Goal: Transaction & Acquisition: Purchase product/service

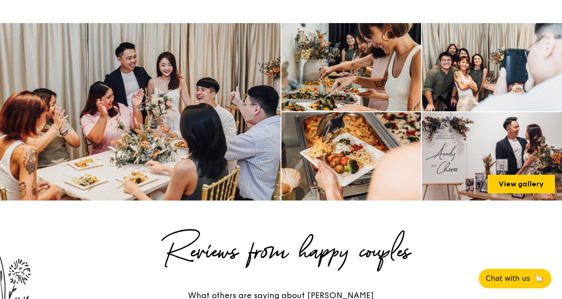
scroll to position [1555, 0]
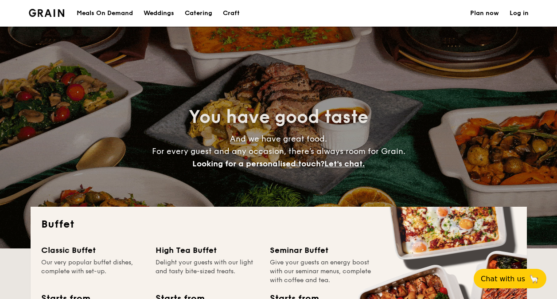
select select
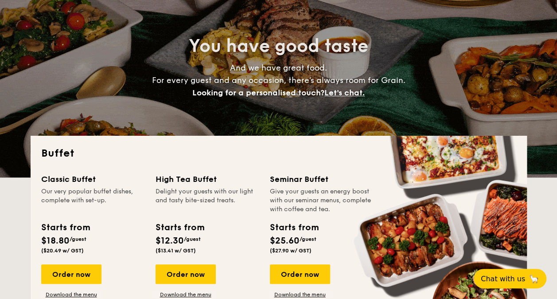
scroll to position [177, 0]
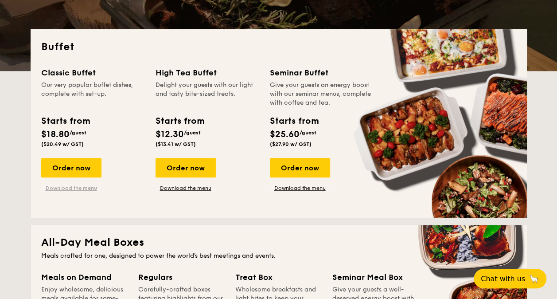
click at [67, 187] on link "Download the menu" at bounding box center [71, 187] width 60 height 7
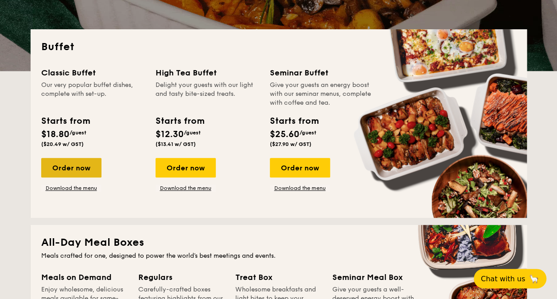
click at [80, 164] on div "Order now" at bounding box center [71, 167] width 60 height 19
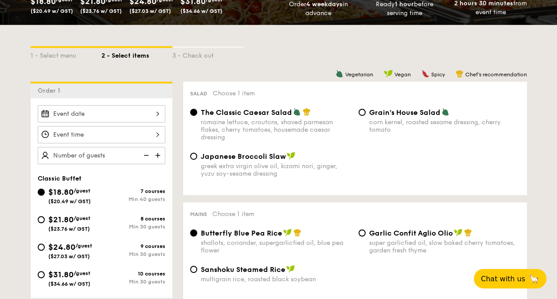
scroll to position [177, 0]
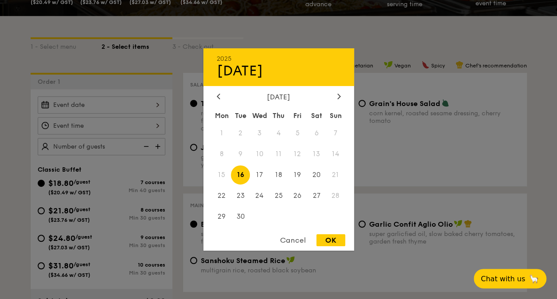
click at [80, 105] on div "2025 Sep 16 September 2025 Mon Tue Wed Thu Fri Sat Sun 1 2 3 4 5 6 7 8 9 10 11 …" at bounding box center [102, 104] width 128 height 17
click at [319, 174] on span "20" at bounding box center [316, 174] width 19 height 19
click at [334, 241] on div "OK" at bounding box center [330, 240] width 29 height 12
type input "Sep 20, 2025"
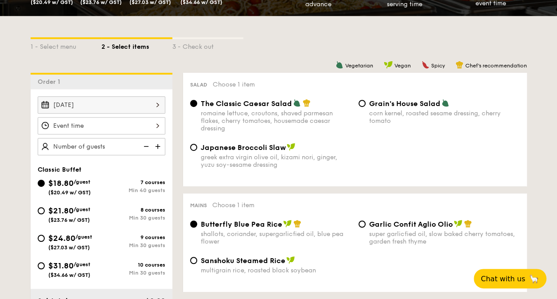
click at [121, 126] on div at bounding box center [102, 125] width 128 height 17
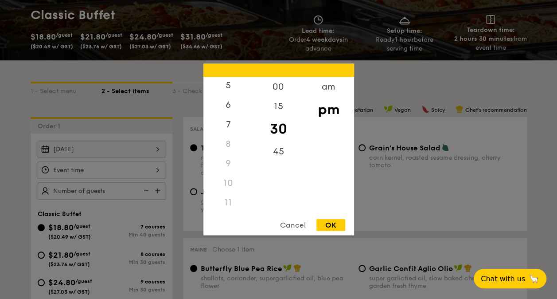
scroll to position [105, 0]
click at [227, 200] on div "11" at bounding box center [228, 202] width 50 height 19
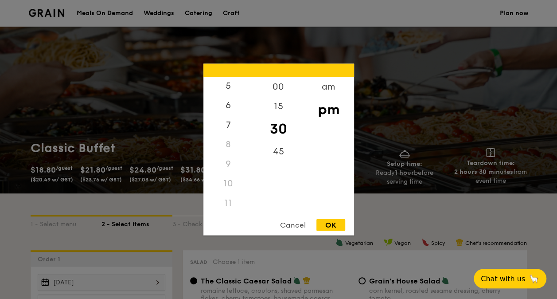
click at [225, 200] on div "11" at bounding box center [228, 202] width 50 height 19
click at [322, 89] on div "am" at bounding box center [328, 90] width 50 height 26
click at [230, 206] on div "11" at bounding box center [228, 206] width 50 height 26
click at [327, 225] on div "OK" at bounding box center [330, 225] width 29 height 12
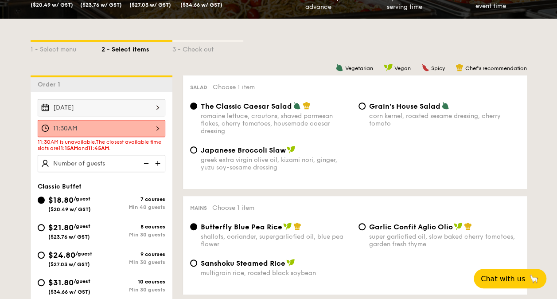
scroll to position [177, 0]
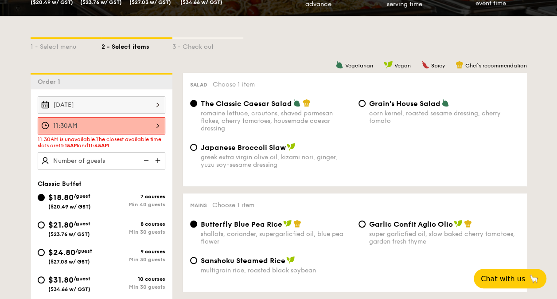
click at [125, 124] on div "11:30AM" at bounding box center [102, 125] width 128 height 17
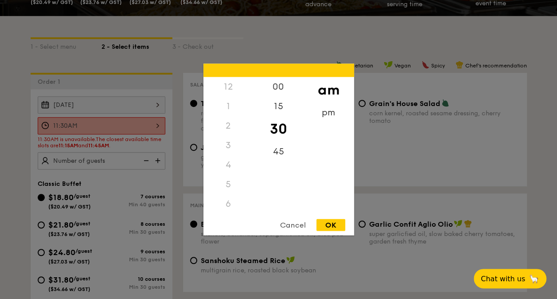
scroll to position [105, 0]
click at [280, 152] on div "45" at bounding box center [278, 155] width 50 height 26
click at [333, 224] on div "OK" at bounding box center [330, 225] width 29 height 12
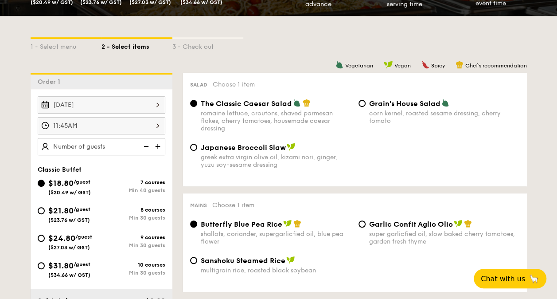
click at [102, 120] on div "11:45AM" at bounding box center [102, 125] width 128 height 17
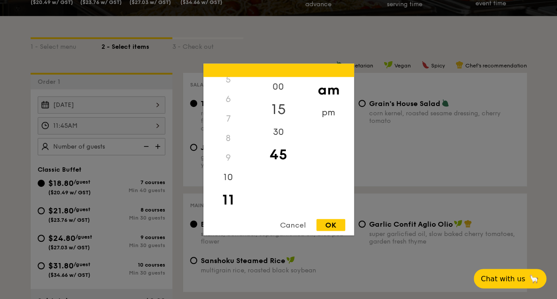
click at [280, 106] on div "15" at bounding box center [278, 110] width 50 height 26
click at [330, 222] on div "OK" at bounding box center [330, 225] width 29 height 12
click at [128, 121] on div "11:15AM 12 1 2 3 4 5 6 7 8 9 10 11 00 15 30 45 am pm Cancel OK" at bounding box center [102, 125] width 128 height 17
click at [276, 152] on div "45" at bounding box center [278, 155] width 50 height 26
click at [330, 225] on div "OK" at bounding box center [330, 225] width 29 height 12
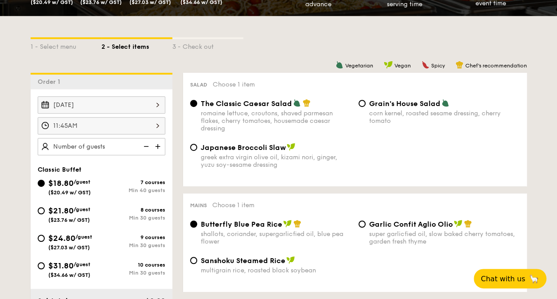
click at [136, 123] on div "11:45AM 12 1 2 3 4 5 6 7 8 9 10 11 00 15 30 45 am pm Cancel OK" at bounding box center [102, 125] width 128 height 17
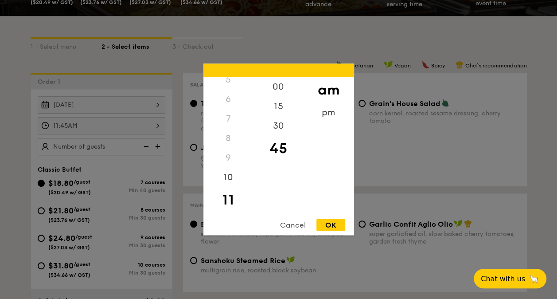
click at [277, 149] on div "45" at bounding box center [278, 149] width 50 height 26
click at [276, 106] on div "15" at bounding box center [278, 110] width 50 height 26
click at [336, 224] on div "OK" at bounding box center [330, 225] width 29 height 12
type input "11:15AM"
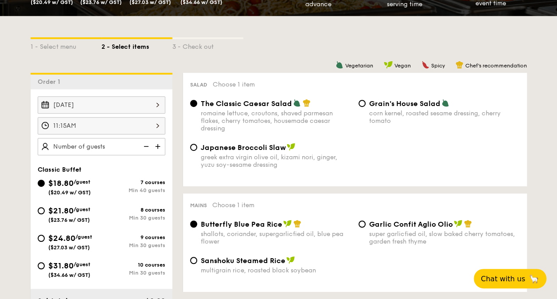
click at [159, 141] on img at bounding box center [158, 146] width 13 height 17
type input "40 guests"
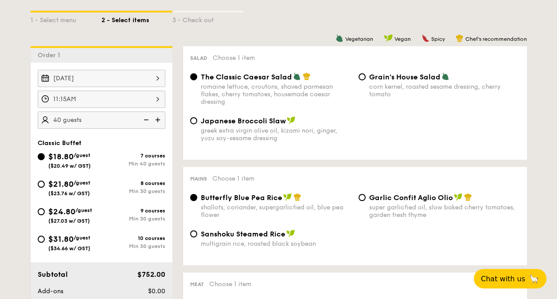
scroll to position [221, 0]
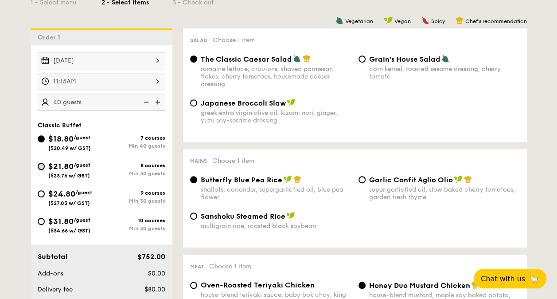
click at [43, 163] on input "$21.80 /guest ($23.76 w/ GST) 8 courses Min 30 guests" at bounding box center [41, 166] width 7 height 7
radio input "true"
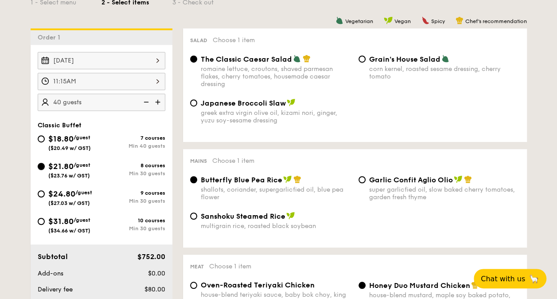
radio input "true"
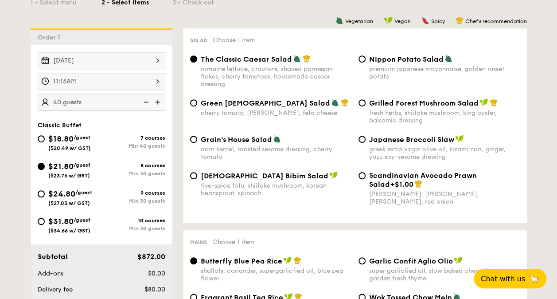
click at [147, 100] on img at bounding box center [145, 101] width 13 height 17
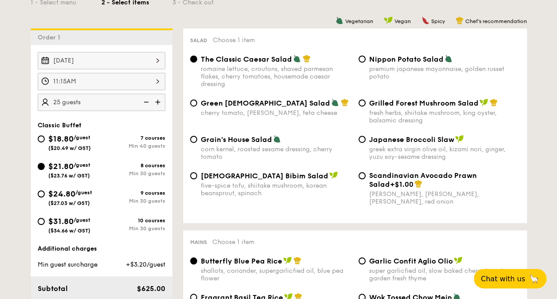
click at [158, 100] on img at bounding box center [158, 101] width 13 height 17
type input "30 guests"
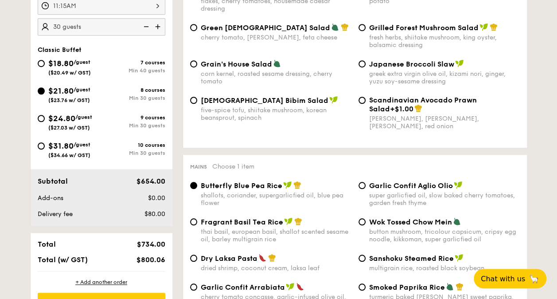
scroll to position [310, 0]
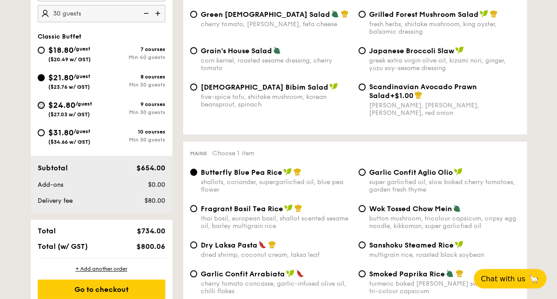
click at [41, 105] on input "$24.80 /guest ($27.03 w/ GST) 9 courses Min 30 guests" at bounding box center [41, 104] width 7 height 7
radio input "true"
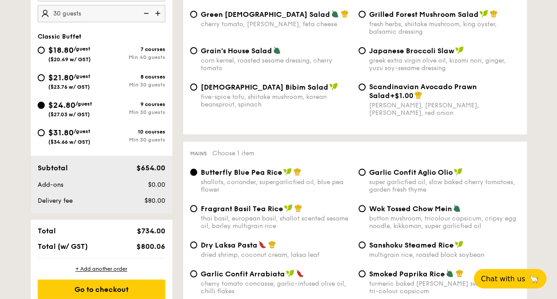
radio input "true"
click at [42, 74] on input "$21.80 /guest ($23.76 w/ GST) 8 courses Min 30 guests" at bounding box center [41, 77] width 7 height 7
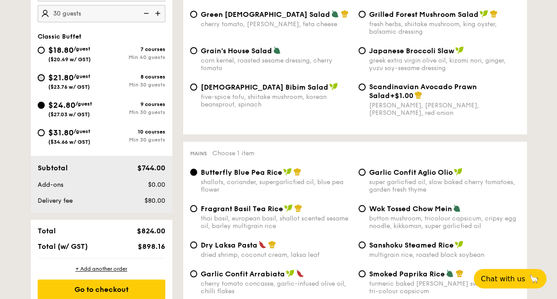
radio input "true"
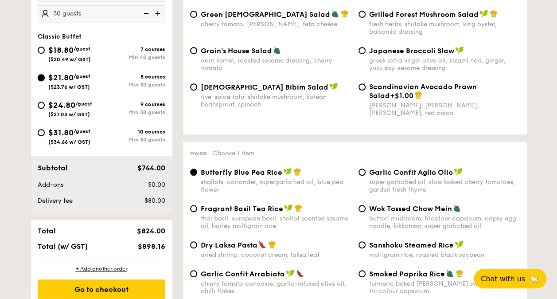
radio input "true"
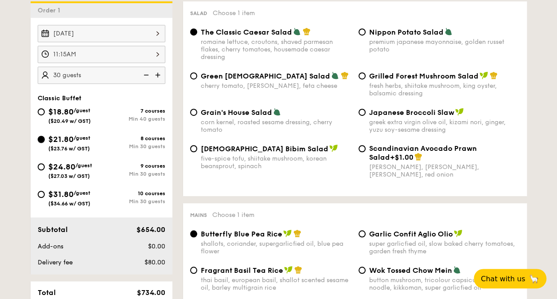
scroll to position [221, 0]
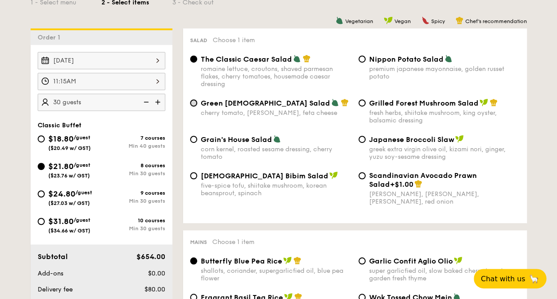
click at [194, 101] on input "Green Goddess Salad cherry tomato, dill, feta cheese" at bounding box center [193, 102] width 7 height 7
radio input "true"
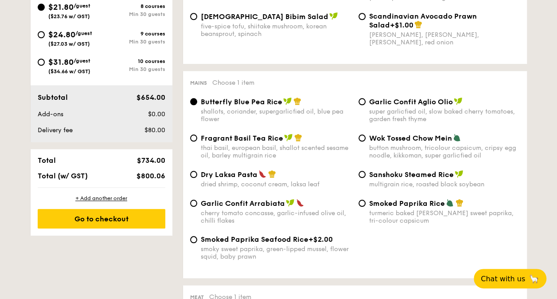
scroll to position [399, 0]
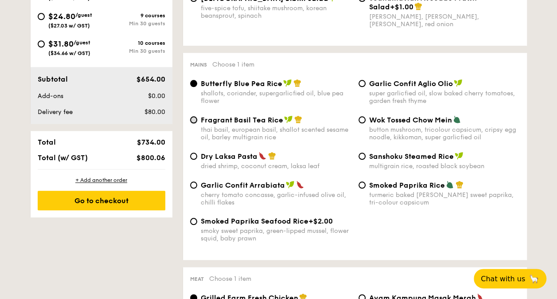
click at [194, 120] on input "Fragrant Basil Tea Rice thai basil, european basil, shallot scented sesame oil,…" at bounding box center [193, 119] width 7 height 7
radio input "true"
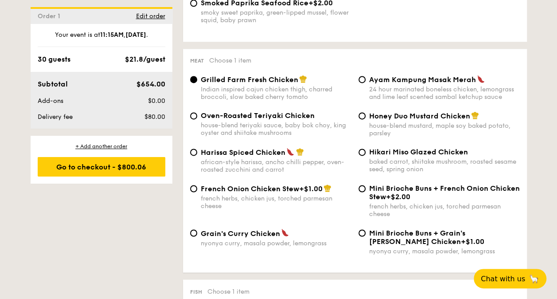
scroll to position [620, 0]
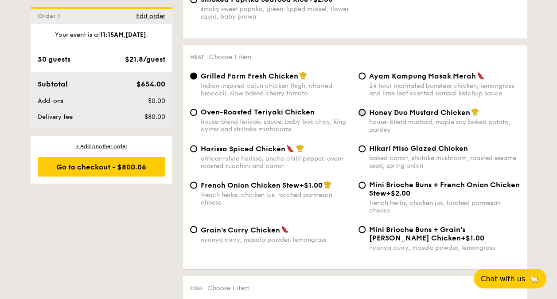
click at [360, 116] on input "Honey Duo Mustard Chicken house-blend mustard, maple soy baked potato, parsley" at bounding box center [361, 112] width 7 height 7
radio input "true"
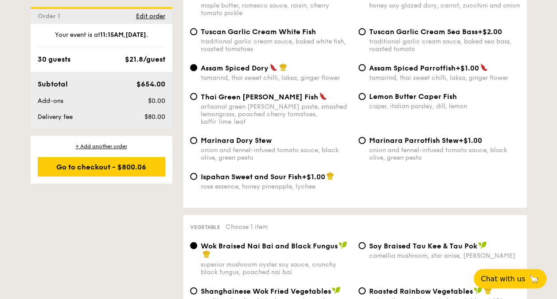
scroll to position [797, 0]
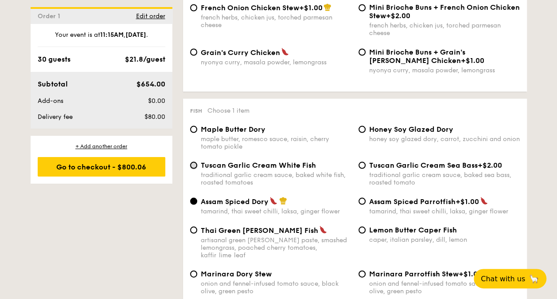
click at [192, 168] on input "Tuscan Garlic Cream White Fish traditional garlic cream sauce, baked white fish…" at bounding box center [193, 164] width 7 height 7
radio input "true"
click at [197, 132] on input "Maple Butter Dory maple butter, romesco sauce, raisin, cherry tomato pickle" at bounding box center [193, 128] width 7 height 7
radio input "true"
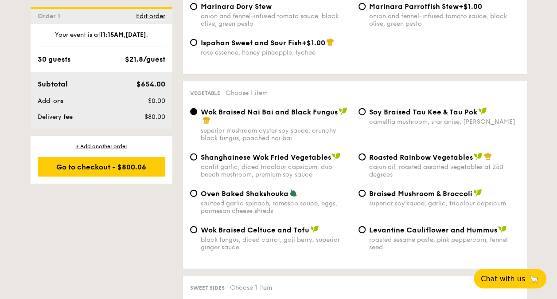
scroll to position [1063, 0]
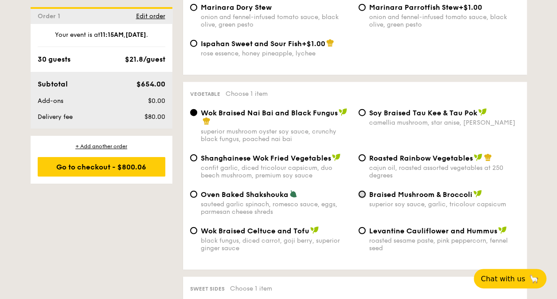
click at [363, 193] on input "Braised Mushroom & Broccoli superior soy sauce, garlic, tricolour capsicum" at bounding box center [361, 193] width 7 height 7
radio input "true"
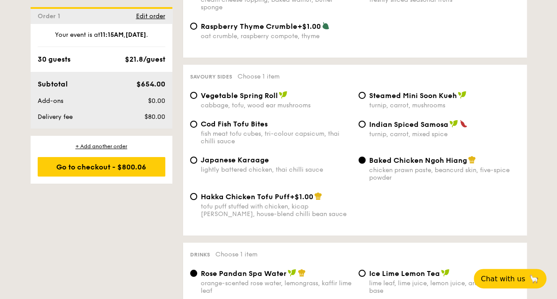
scroll to position [1506, 0]
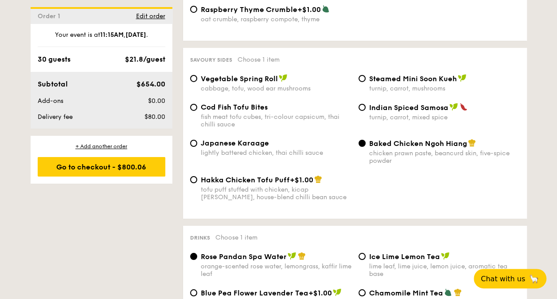
click at [355, 144] on div "Baked Chicken Ngoh Hiang chicken prawn paste, beancurd skin, five-spice powder" at bounding box center [439, 152] width 168 height 26
click at [357, 145] on div "Baked Chicken Ngoh Hiang chicken prawn paste, beancurd skin, five-spice powder" at bounding box center [439, 152] width 168 height 26
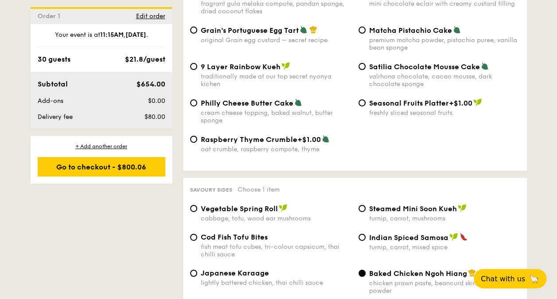
scroll to position [1285, 0]
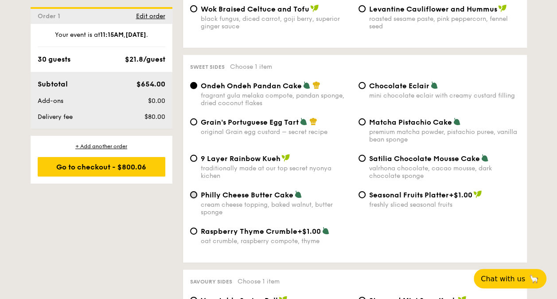
click at [191, 194] on input "Philly Cheese Butter Cake cream cheese topping, baked walnut, butter sponge" at bounding box center [193, 194] width 7 height 7
radio input "true"
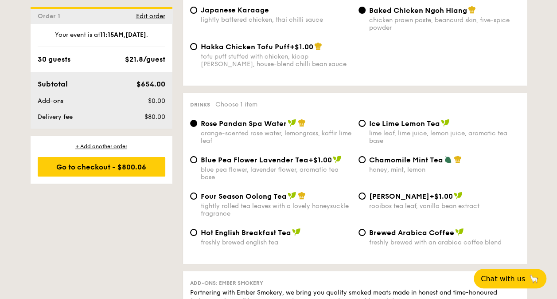
scroll to position [1683, 0]
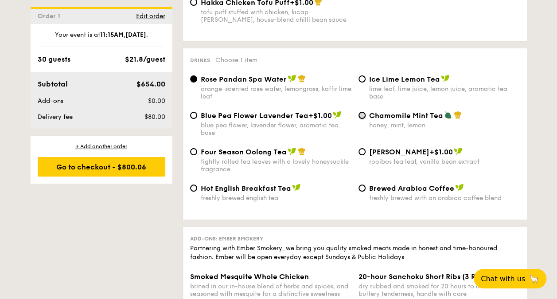
click at [361, 119] on input "Chamomile Mint Tea honey, mint, lemon" at bounding box center [361, 115] width 7 height 7
radio input "true"
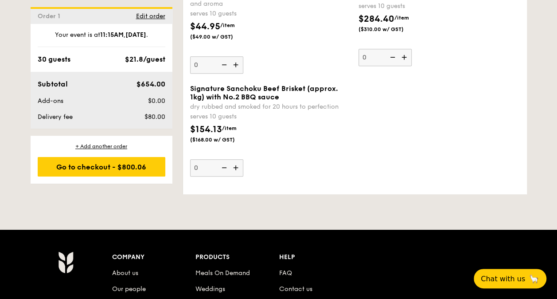
scroll to position [1949, 0]
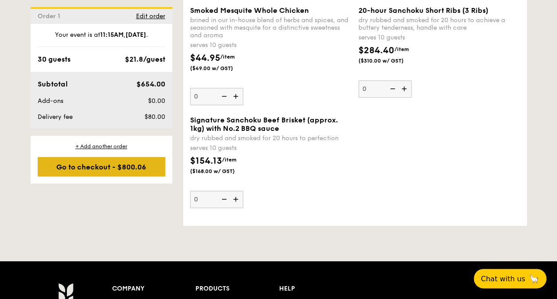
click at [92, 164] on div "Go to checkout - $800.06" at bounding box center [102, 166] width 128 height 19
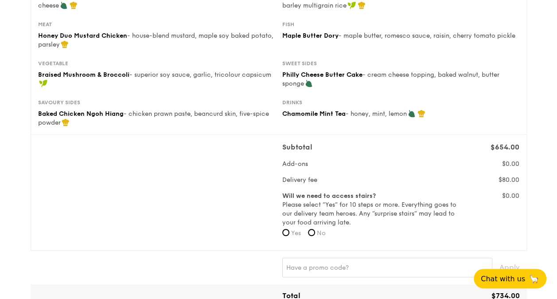
scroll to position [177, 0]
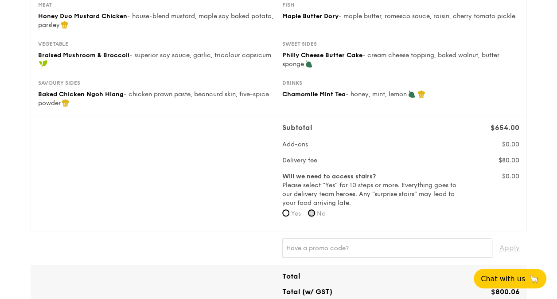
click at [313, 210] on input "No" at bounding box center [311, 212] width 7 height 7
radio input "true"
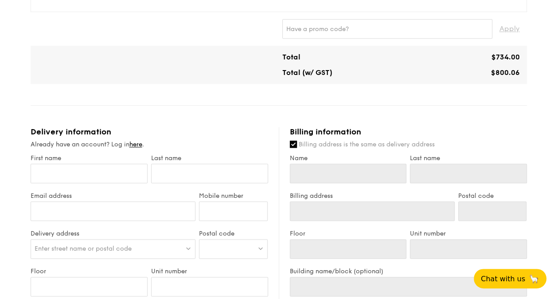
scroll to position [487, 0]
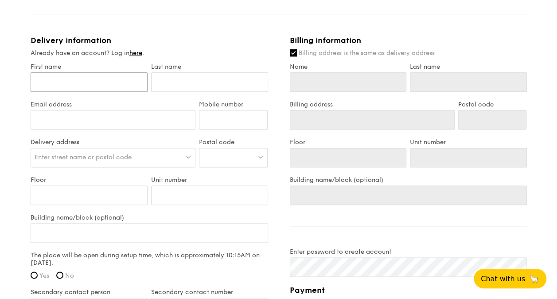
click at [113, 80] on input "First name" at bounding box center [89, 81] width 117 height 19
type input "Biwen Jemie"
type input "Wang"
type input "jemie.wang@gmail.com"
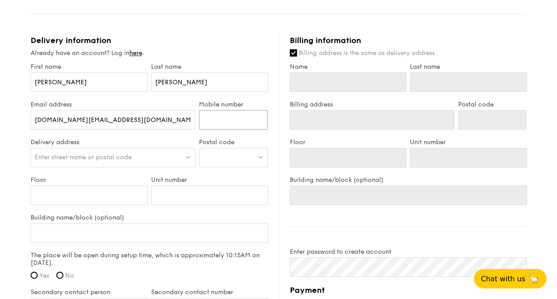
type input "96706677"
type input "Biwen Jemie"
type input "Wang"
click at [43, 80] on input "Biwen Jemie" at bounding box center [89, 81] width 117 height 19
click at [43, 82] on input "Biwen Jemie" at bounding box center [89, 81] width 117 height 19
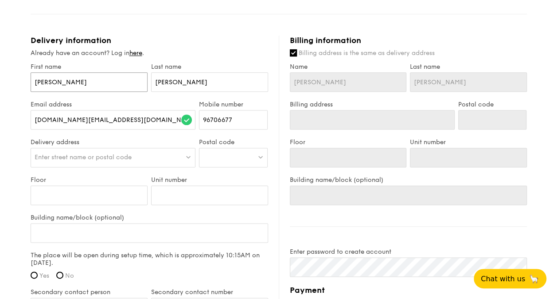
type input "Jemie"
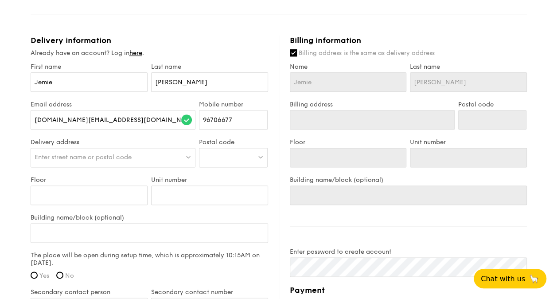
click at [115, 156] on span "Enter street name or postal code" at bounding box center [83, 157] width 97 height 8
type input "1"
click at [34, 158] on input "Kovan Residences" at bounding box center [113, 157] width 164 height 19
drag, startPoint x: 83, startPoint y: 157, endPoint x: 174, endPoint y: 155, distance: 90.8
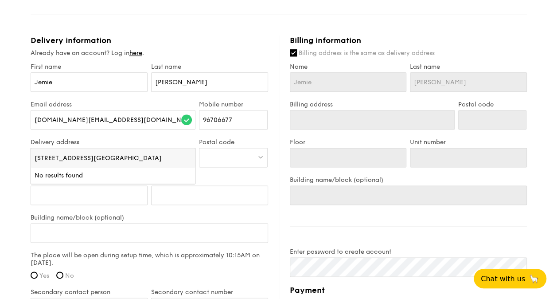
click at [174, 155] on input "1A Kovan Road, Kovan Residences" at bounding box center [113, 157] width 164 height 19
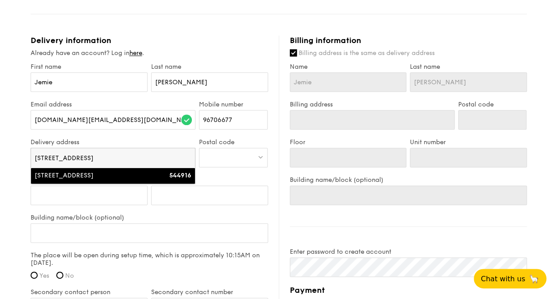
type input "1A Kovan Road"
click at [179, 175] on strong "544916" at bounding box center [180, 175] width 22 height 8
type input "1A Kovan Road"
type input "544916"
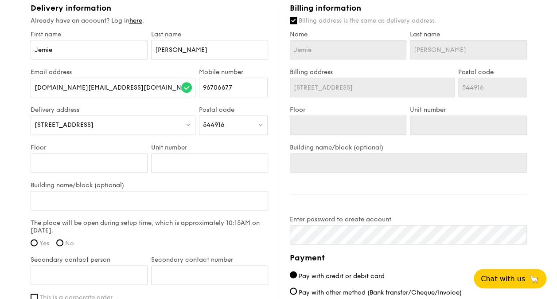
scroll to position [532, 0]
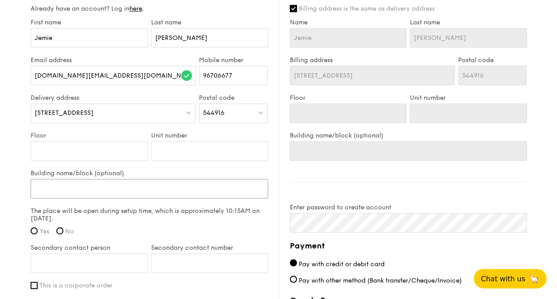
click at [92, 186] on input "Building name/block (optional)" at bounding box center [149, 188] width 237 height 19
type input "K"
type input "Ko"
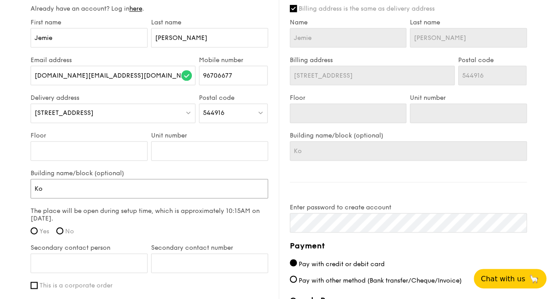
type input "Kov"
type input "Kova"
type input "Kovan"
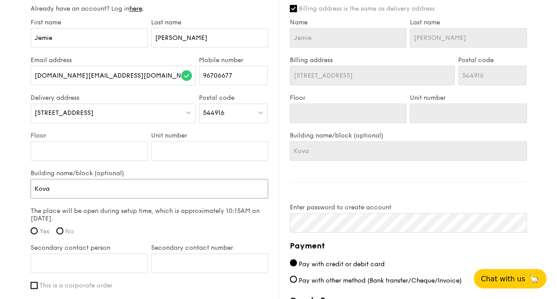
type input "Kovan"
type input "Kovan R"
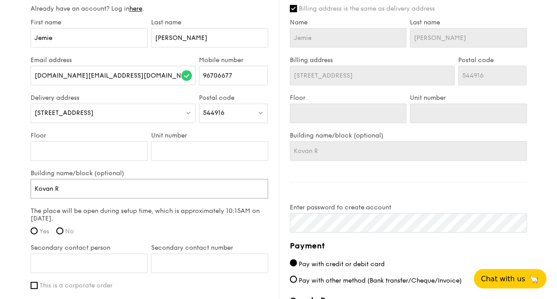
type input "Kovan Re"
type input "Kovan Res"
type input "Kovan Resi"
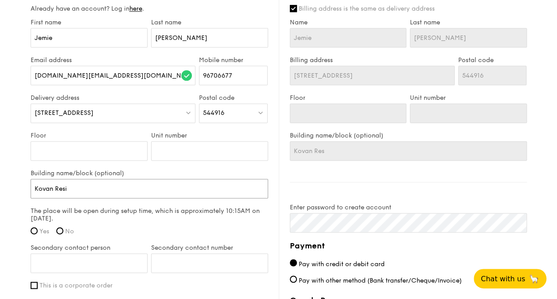
type input "Kovan Resi"
type input "Kovan Resid"
type input "Kovan Reside"
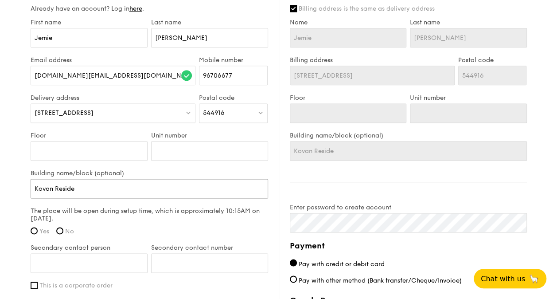
type input "Kovan Residen"
type input "Kovan Residenc"
type input "Kovan Residence"
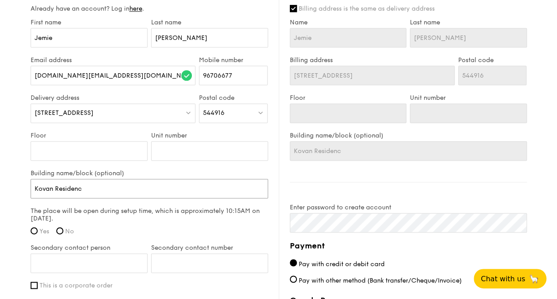
type input "Kovan Residence"
type input "Kovan Residences"
click at [36, 227] on label "Yes" at bounding box center [40, 231] width 19 height 8
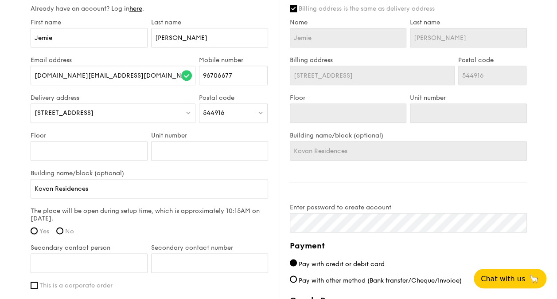
click at [36, 227] on input "Yes" at bounding box center [34, 230] width 7 height 7
radio input "true"
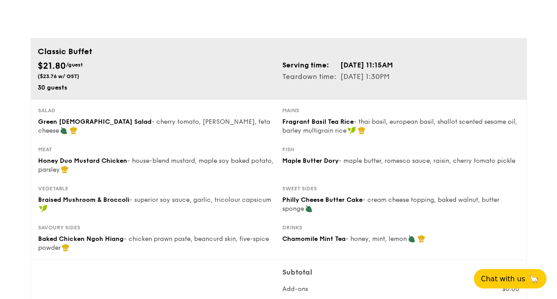
scroll to position [0, 0]
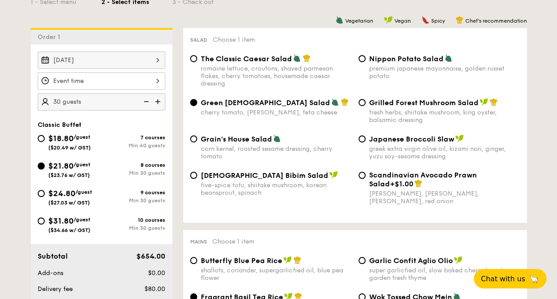
scroll to position [169, 0]
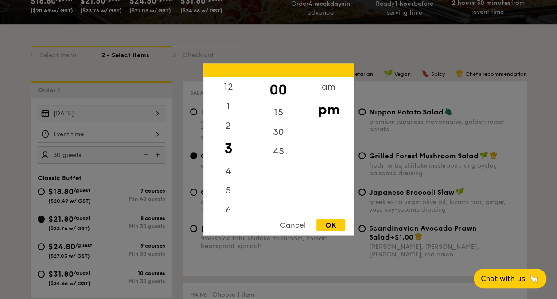
click at [147, 131] on div "12 1 2 3 4 5 6 7 8 9 10 11 00 15 30 45 am pm Cancel OK" at bounding box center [102, 133] width 128 height 17
click at [331, 88] on div "am" at bounding box center [328, 90] width 50 height 26
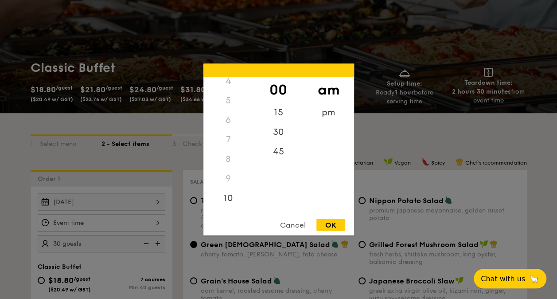
scroll to position [98, 0]
click at [229, 206] on div "11" at bounding box center [228, 206] width 50 height 26
click at [276, 156] on div "45" at bounding box center [278, 155] width 50 height 26
click at [328, 222] on div "OK" at bounding box center [330, 225] width 29 height 12
type input "11:45AM"
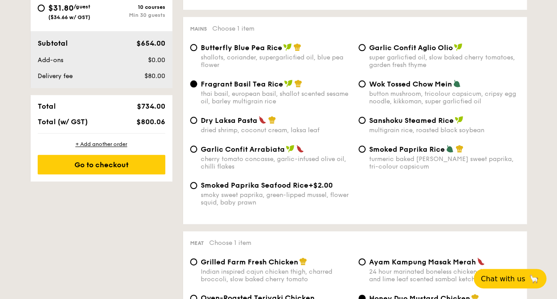
scroll to position [567, 0]
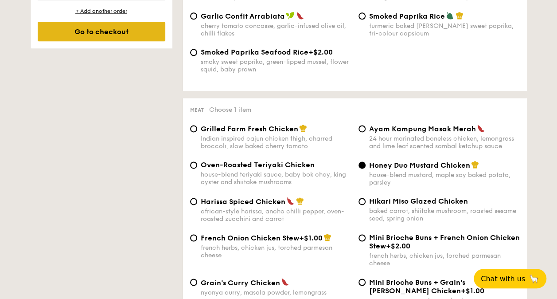
click at [89, 32] on div "Go to checkout" at bounding box center [102, 31] width 128 height 19
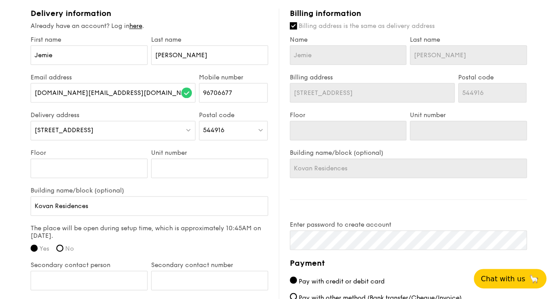
scroll to position [532, 0]
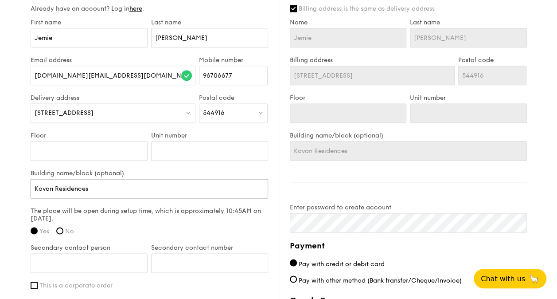
click at [117, 190] on input "Kovan Residences" at bounding box center [149, 188] width 237 height 19
type input "Kovan Residences"
type input "Kovan Residences F"
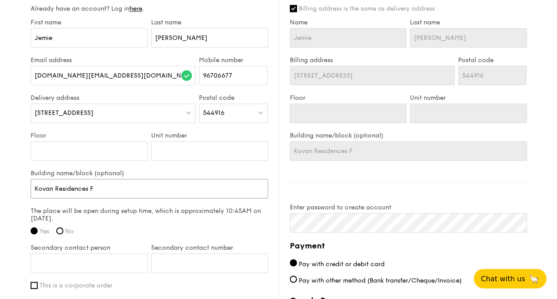
type input "Kovan Residences Fu"
type input "Kovan Residences Fun"
type input "Kovan Residences Func"
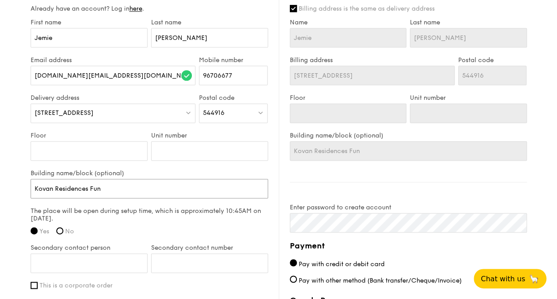
type input "Kovan Residences Func"
type input "Kovan Residences Funct"
type input "Kovan Residences Functi"
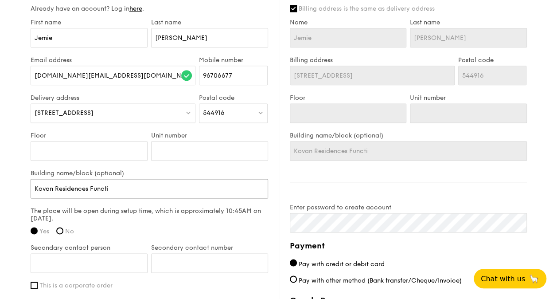
type input "Kovan Residences Functio"
type input "Kovan Residences Function"
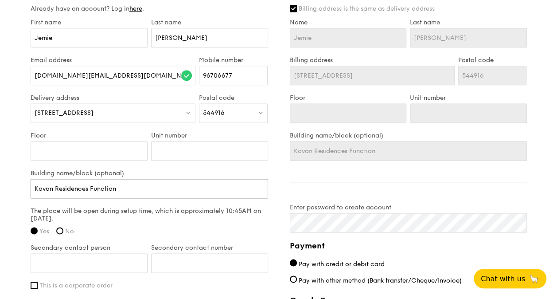
type input "Kovan Residences Function"
type input "Kovan Residences Function o"
type input "Kovan Residences Function"
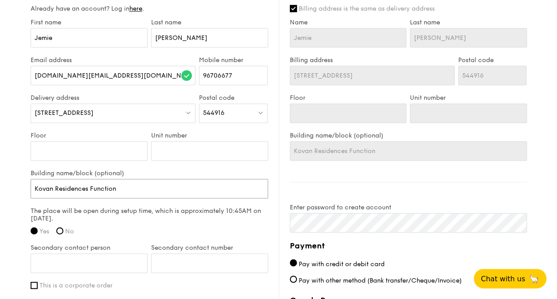
type input "Kovan Residences Function T"
type input "Kovan Residences Function To"
type input "Kovan Residences Function Too"
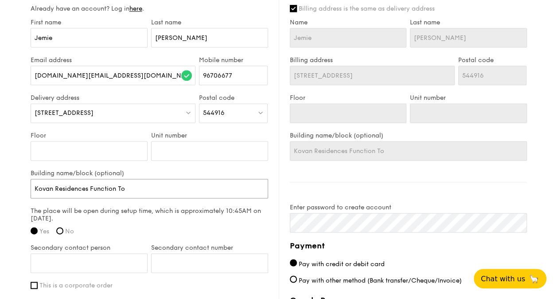
type input "Kovan Residences Function Too"
type input "Kovan Residences Function Toom"
type input "Kovan Residences Function Too"
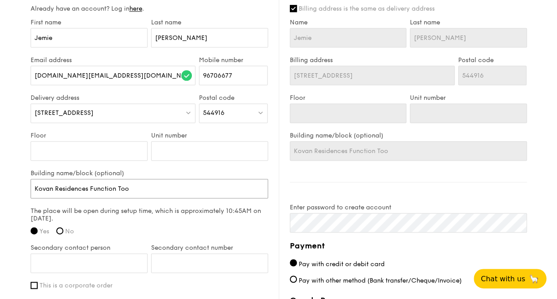
type input "Kovan Residences Function To"
type input "Kovan Residences Function T"
type input "Kovan Residences Function"
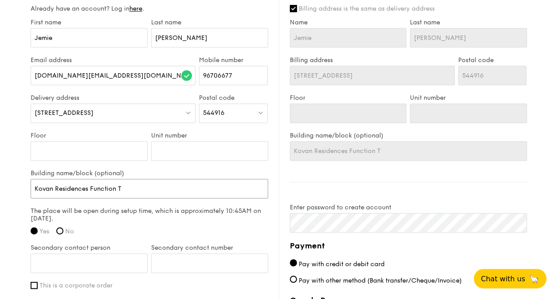
type input "Kovan Residences Function"
type input "Kovan Residences Function R"
type input "Kovan Residences Function Ro"
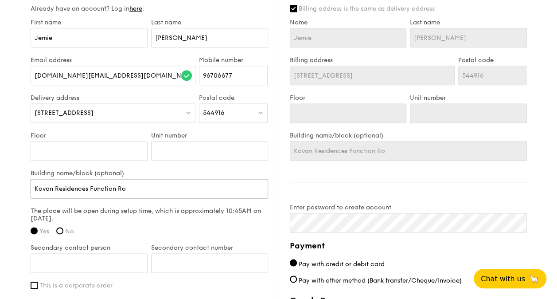
type input "Kovan Residences Function Roo"
type input "Kovan Residences Function Room"
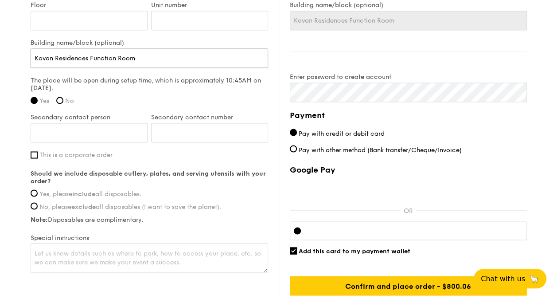
scroll to position [664, 0]
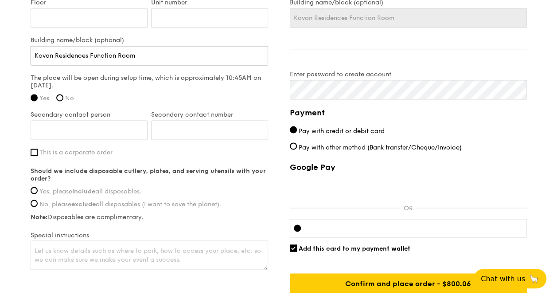
type input "Kovan Residences Function Room"
click at [94, 129] on input "Secondary contact person" at bounding box center [89, 129] width 117 height 19
type input "Ian Ker"
click at [235, 125] on input "Secondary contact number" at bounding box center [209, 129] width 117 height 19
type input "90100908"
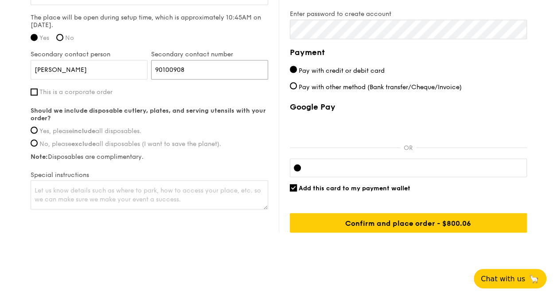
scroll to position [727, 0]
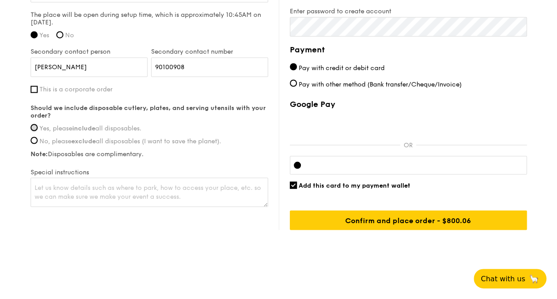
click at [36, 125] on input "Yes, please include all disposables." at bounding box center [34, 127] width 7 height 7
radio input "true"
click at [195, 186] on textarea at bounding box center [149, 191] width 237 height 29
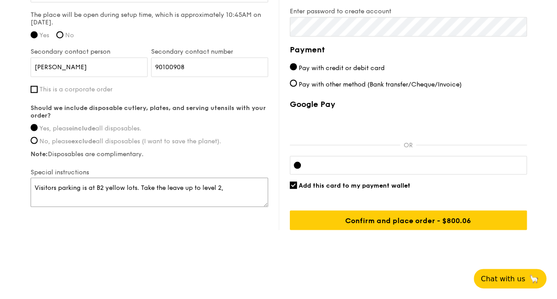
click at [177, 182] on textarea "Visitors parking is at B2 yellow lots. Take the leave up to level 2," at bounding box center [149, 191] width 237 height 29
click at [248, 183] on textarea "Visitors parking is at B2 yellow lots. Take the main lift up to level 2," at bounding box center [149, 191] width 237 height 29
click at [65, 193] on textarea "Visitors parking is at B2 yellow lots. Take the main lift up to level 2, leads …" at bounding box center [149, 191] width 237 height 29
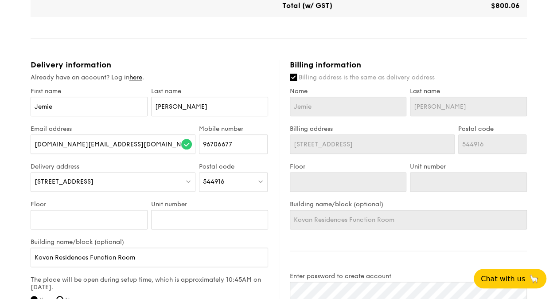
scroll to position [462, 0]
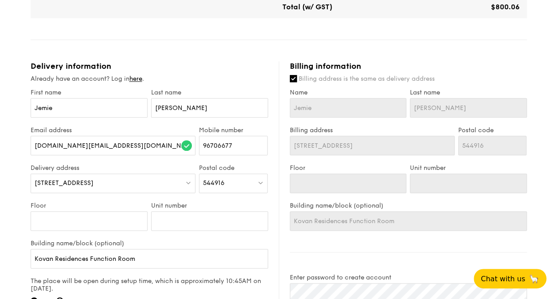
type textarea "Visitors parking is at B2 yellow lots. Take the main lift up to level 2, leads …"
click at [81, 214] on input "Floor" at bounding box center [89, 220] width 117 height 19
type input "1"
type input "10"
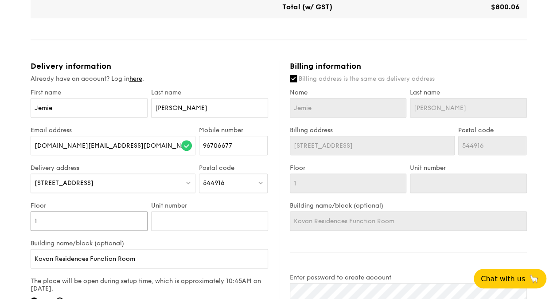
type input "10"
click at [191, 224] on input "Unit number" at bounding box center [209, 220] width 117 height 19
type input "0"
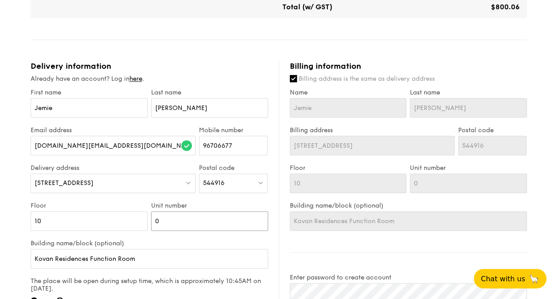
type input "05"
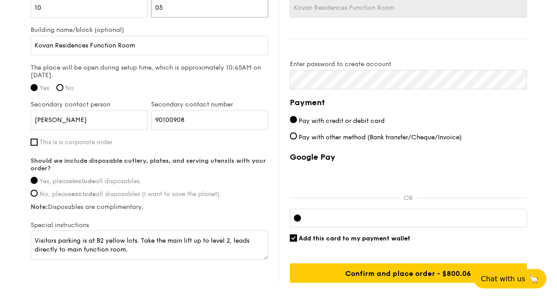
scroll to position [683, 0]
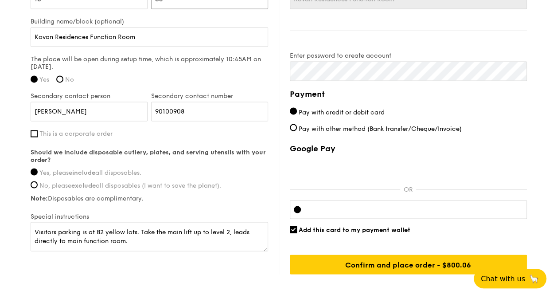
type input "05"
click at [33, 229] on textarea "Visitors parking is at B2 yellow lots. Take the main lift up to level 2, leads …" at bounding box center [149, 235] width 237 height 29
click at [35, 229] on textarea "Send to Function Room., not my unit. Visitors parking is at B2 yellow lots. Tak…" at bounding box center [149, 235] width 237 height 29
drag, startPoint x: 67, startPoint y: 229, endPoint x: 104, endPoint y: 284, distance: 66.1
click at [67, 229] on textarea "Pls send to Function Room., not my unit. Visitors parking is at B2 yellow lots.…" at bounding box center [149, 235] width 237 height 29
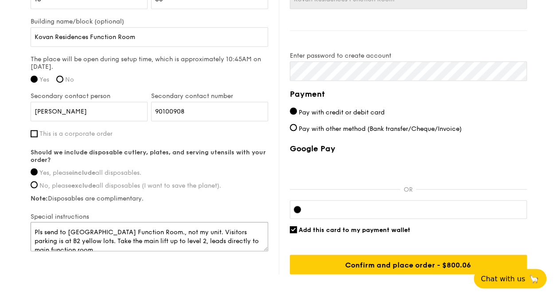
drag, startPoint x: 210, startPoint y: 227, endPoint x: 168, endPoint y: 229, distance: 41.7
click at [168, 229] on textarea "Pls send to Kovan Residences Function Room., not my unit. Visitors parking is a…" at bounding box center [149, 235] width 237 height 29
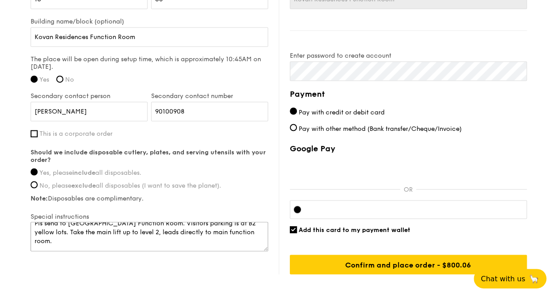
click at [218, 230] on textarea "Pls send to Kovan Residences Function Room. Visitors parking is at B2 yellow lo…" at bounding box center [149, 235] width 237 height 29
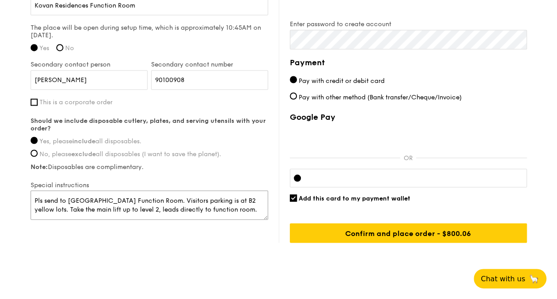
scroll to position [727, 0]
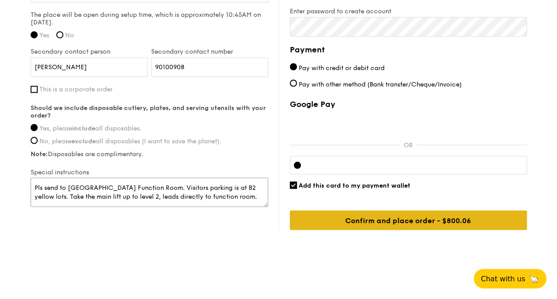
type textarea "Pls send to Kovan Residences Function Room. Visitors parking is at B2 yellow lo…"
click at [369, 217] on input "Confirm and place order - $800.06" at bounding box center [408, 219] width 237 height 19
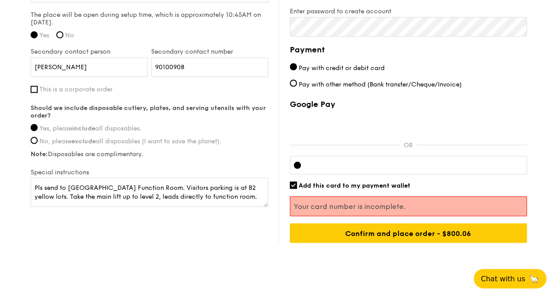
drag, startPoint x: 364, startPoint y: 166, endPoint x: 365, endPoint y: 159, distance: 6.7
click at [365, 159] on div at bounding box center [408, 164] width 237 height 19
click at [465, 159] on div at bounding box center [408, 164] width 237 height 19
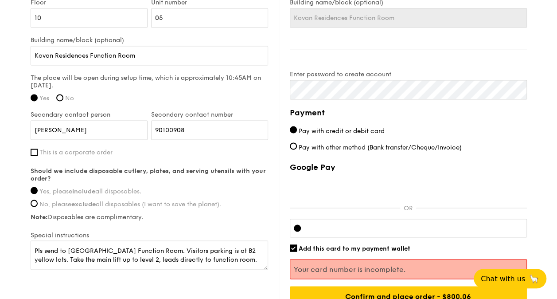
scroll to position [740, 0]
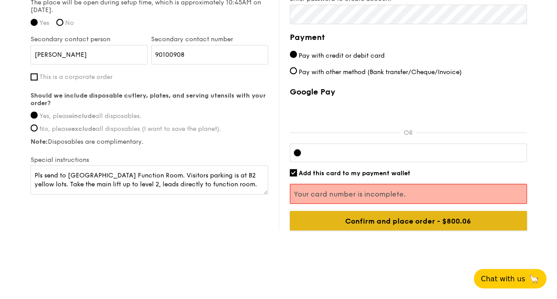
click at [375, 221] on input "Confirm and place order - $800.06" at bounding box center [408, 219] width 237 height 19
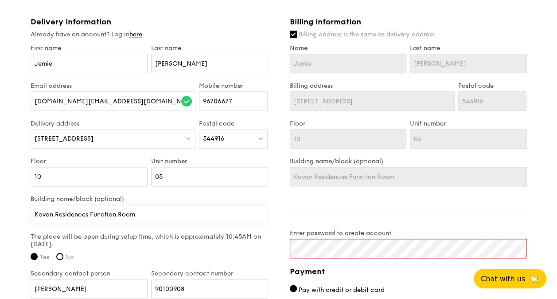
scroll to position [550, 0]
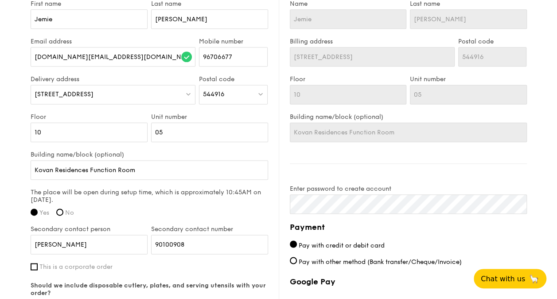
click at [518, 175] on div "Billing information Billing address is the same as delivery address Name Jemie …" at bounding box center [403, 190] width 248 height 434
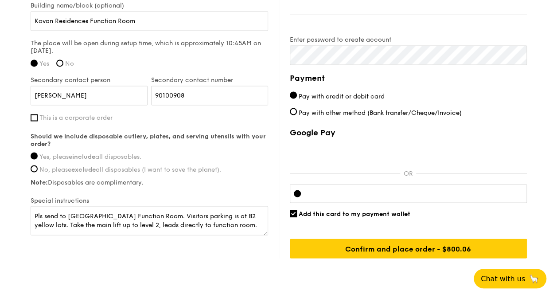
scroll to position [727, 0]
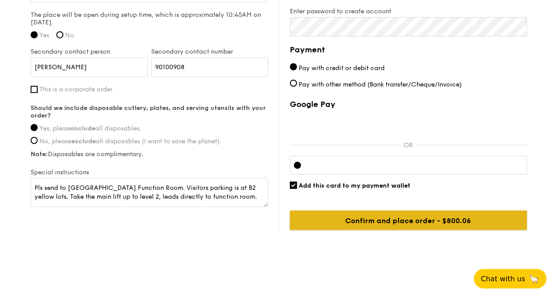
click at [466, 216] on input "Confirm and place order - $800.06" at bounding box center [408, 219] width 237 height 19
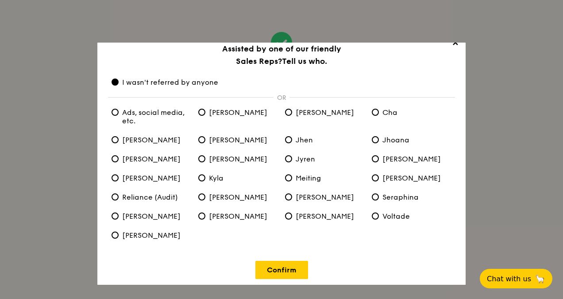
scroll to position [16, 0]
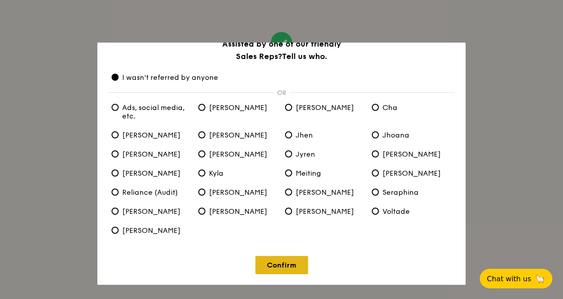
click at [283, 265] on link "Confirm" at bounding box center [282, 265] width 53 height 18
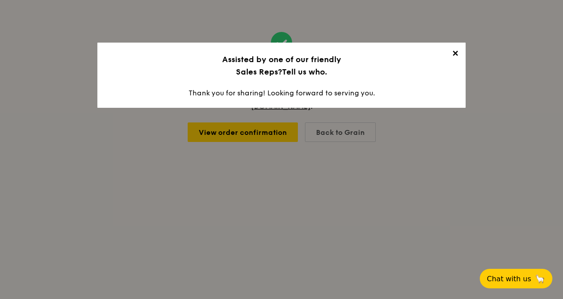
scroll to position [0, 0]
click at [455, 53] on span "✕" at bounding box center [455, 55] width 12 height 12
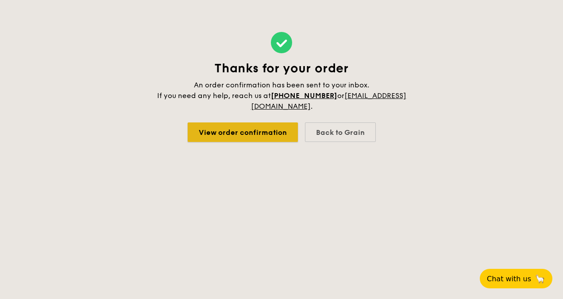
click at [274, 130] on link "View order confirmation" at bounding box center [243, 131] width 110 height 19
